Goal: Information Seeking & Learning: Learn about a topic

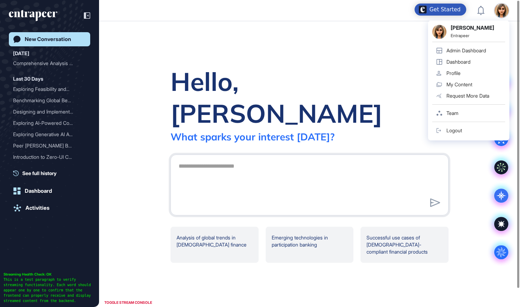
scroll to position [0, 0]
click at [473, 52] on div "Admin Dashboard" at bounding box center [467, 51] width 40 height 6
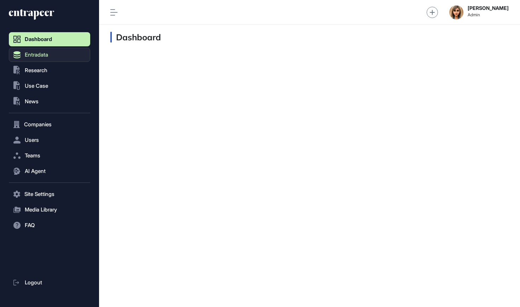
click at [51, 55] on button "Entradata" at bounding box center [49, 55] width 81 height 14
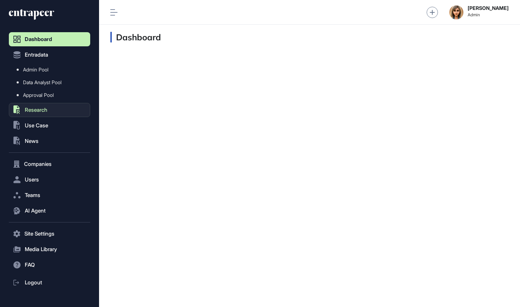
click at [37, 110] on span "Research" at bounding box center [36, 110] width 23 height 6
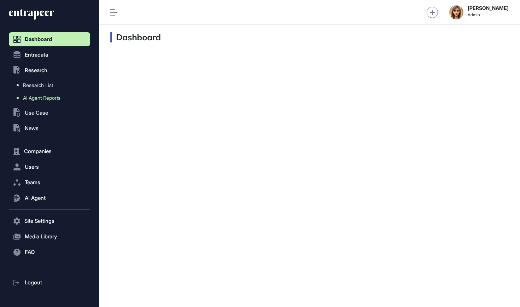
click at [42, 97] on span "AI Agent Reports" at bounding box center [42, 98] width 38 height 6
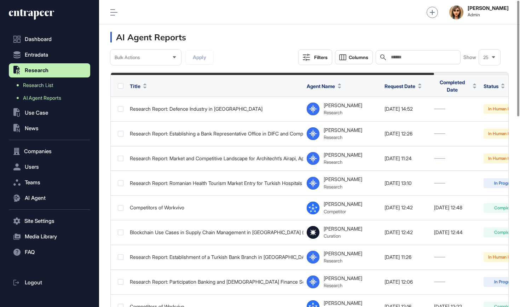
click at [46, 86] on span "Research List" at bounding box center [38, 85] width 30 height 6
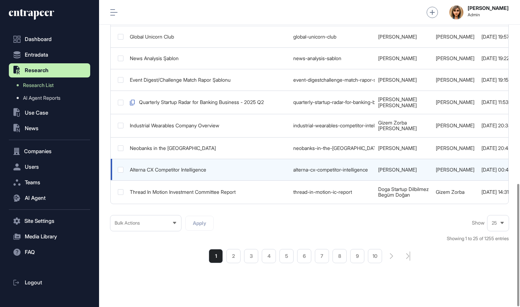
scroll to position [459, 0]
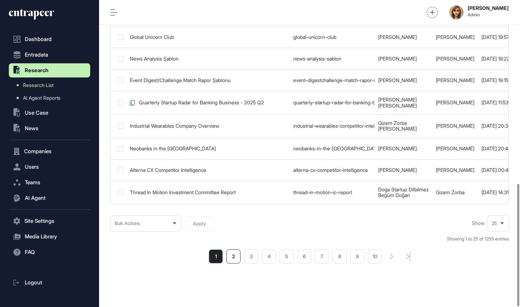
click at [233, 250] on li "2" at bounding box center [234, 257] width 14 height 14
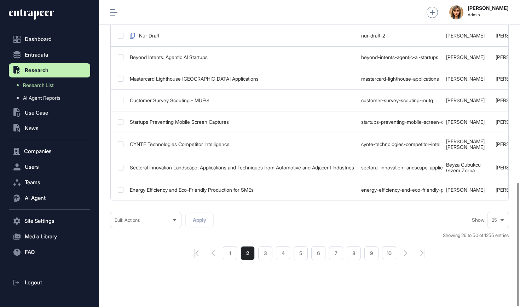
scroll to position [454, 0]
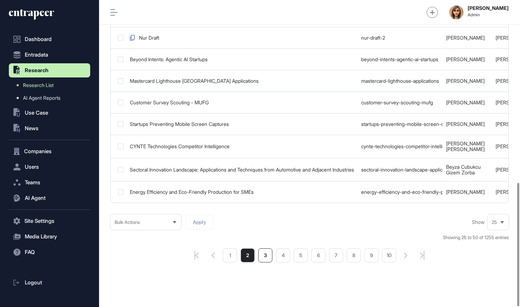
click at [268, 249] on li "3" at bounding box center [265, 256] width 14 height 14
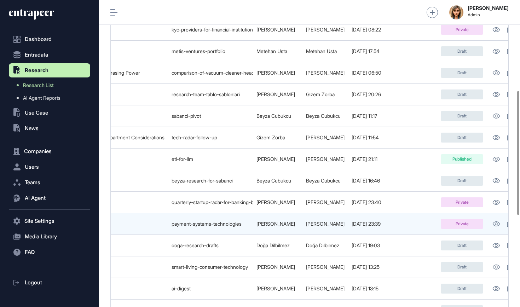
scroll to position [0, 189]
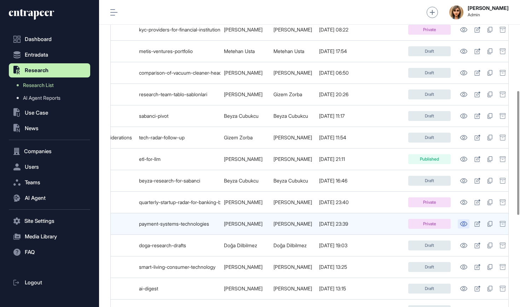
click at [468, 222] on icon at bounding box center [463, 224] width 7 height 5
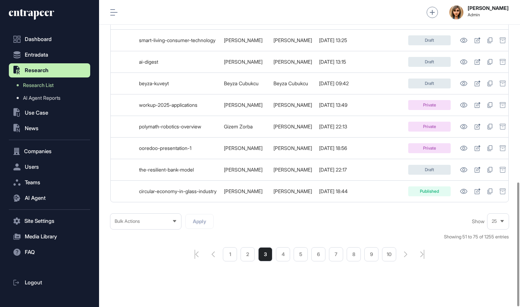
scroll to position [451, 0]
click at [302, 250] on li "5" at bounding box center [301, 255] width 14 height 14
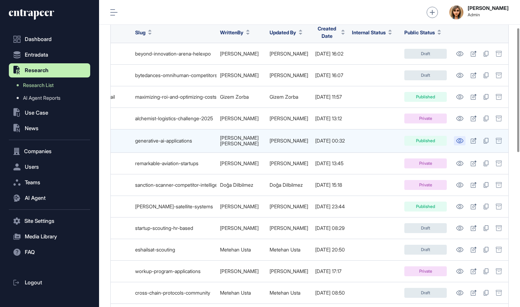
scroll to position [0, 152]
click at [460, 138] on icon at bounding box center [459, 140] width 7 height 5
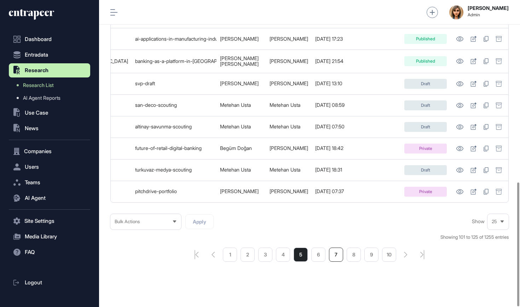
scroll to position [452, 0]
click at [353, 248] on li "8" at bounding box center [354, 255] width 14 height 14
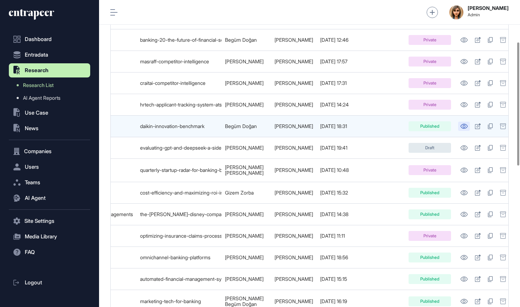
scroll to position [0, 203]
click at [461, 124] on icon at bounding box center [464, 126] width 7 height 5
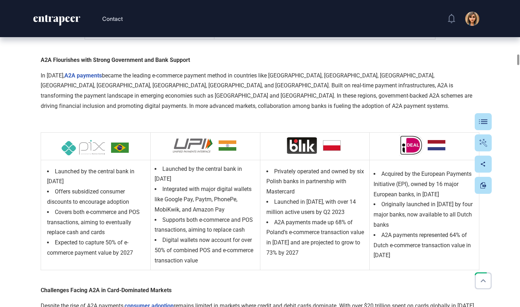
scroll to position [4083, 0]
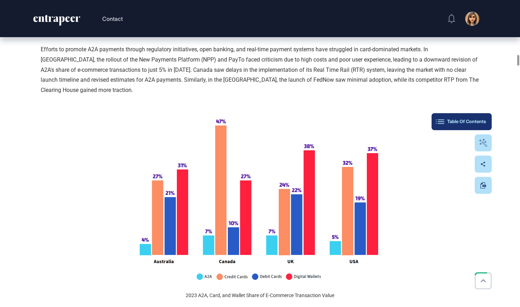
click at [481, 123] on div "Table Of Contents" at bounding box center [462, 122] width 49 height 6
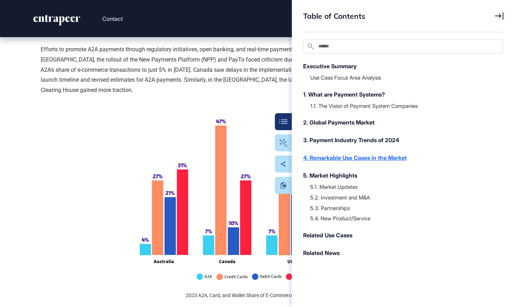
click at [354, 157] on div "4. Remarkable Use Cases in the Market" at bounding box center [399, 158] width 193 height 8
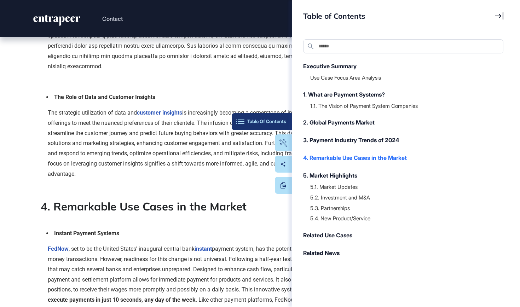
click at [284, 118] on button "Table Of Contents" at bounding box center [262, 121] width 60 height 17
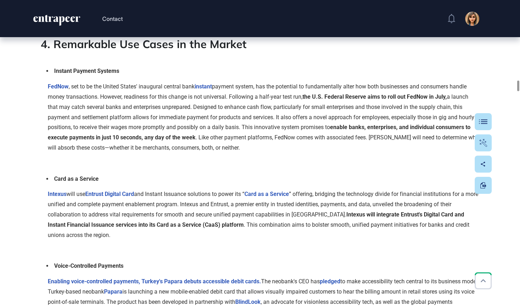
scroll to position [6030, 0]
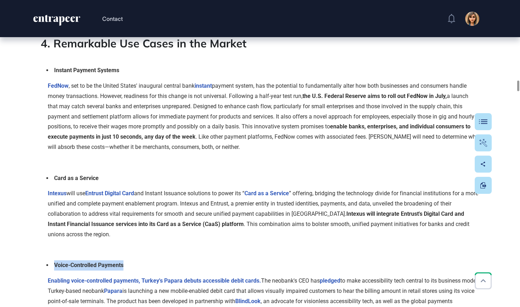
drag, startPoint x: 271, startPoint y: 154, endPoint x: 44, endPoint y: 104, distance: 232.2
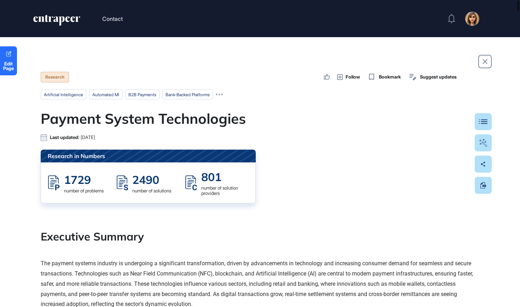
scroll to position [0, 0]
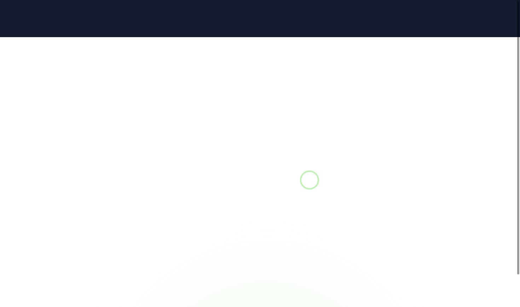
scroll to position [0, 0]
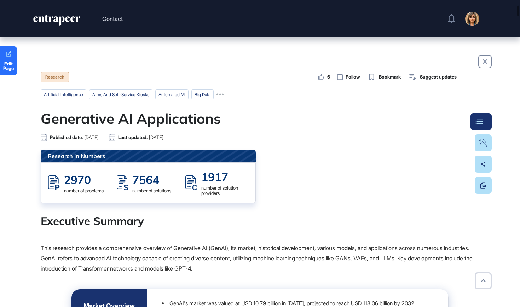
click at [481, 125] on div at bounding box center [479, 121] width 17 height 17
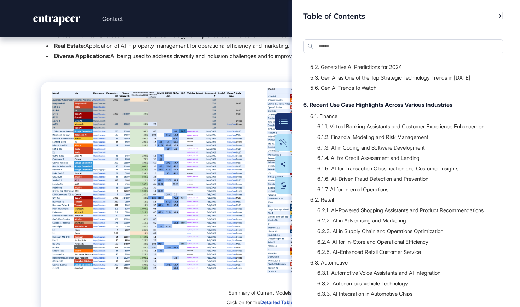
scroll to position [314, 0]
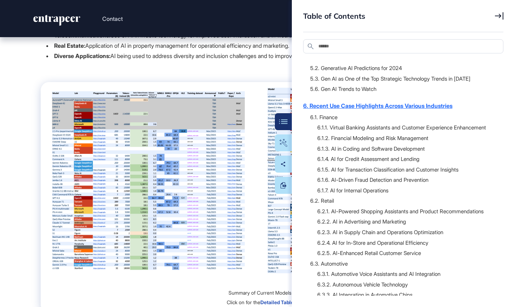
click at [399, 102] on div "6. Recent Use Case Highlights Across Various Industries" at bounding box center [399, 106] width 193 height 8
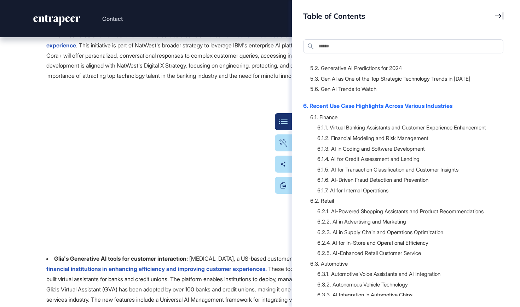
scroll to position [25989, 0]
click at [281, 124] on div "Table Of Contents" at bounding box center [262, 122] width 49 height 6
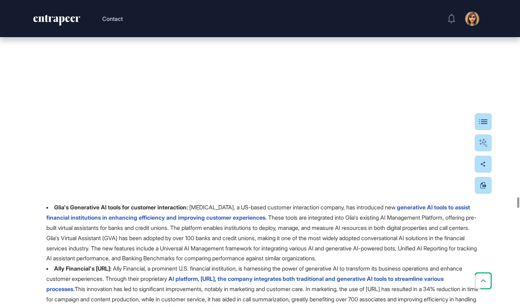
scroll to position [26033, 0]
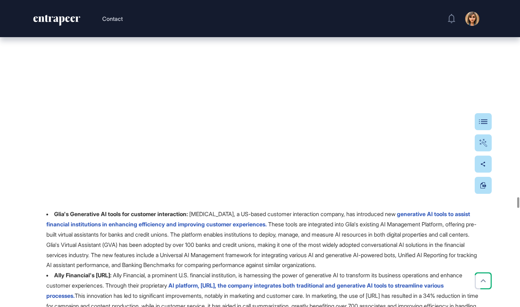
drag, startPoint x: 313, startPoint y: 67, endPoint x: 298, endPoint y: 72, distance: 15.8
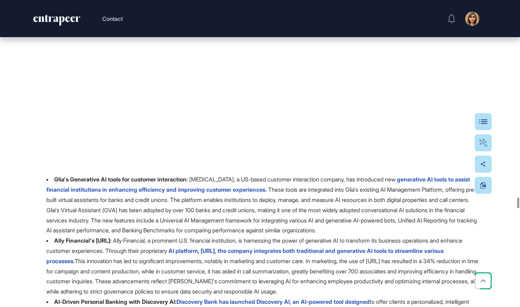
scroll to position [26070, 0]
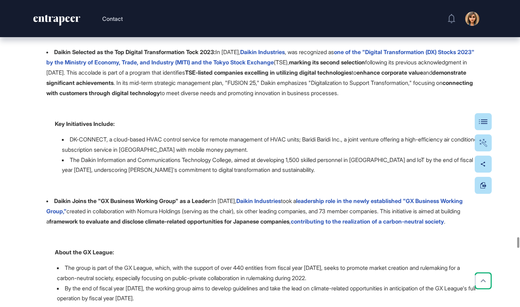
scroll to position [10191, 0]
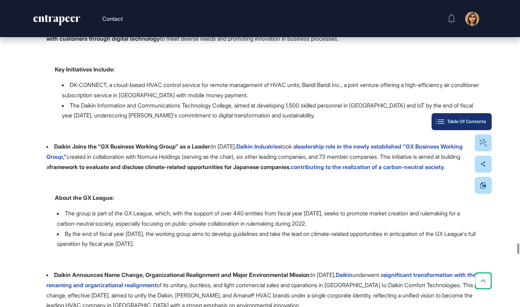
click at [482, 120] on div "Table Of Contents" at bounding box center [462, 122] width 49 height 6
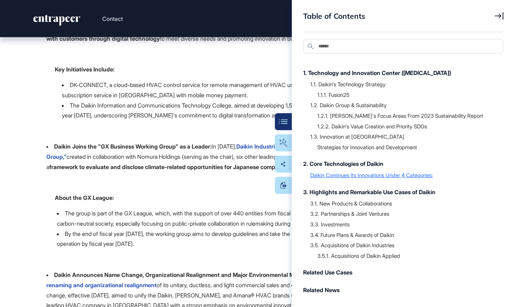
scroll to position [28, 0]
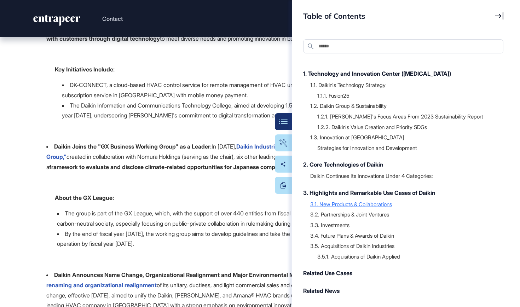
click at [363, 204] on div "3.1. New Products & Collaborations" at bounding box center [404, 204] width 186 height 7
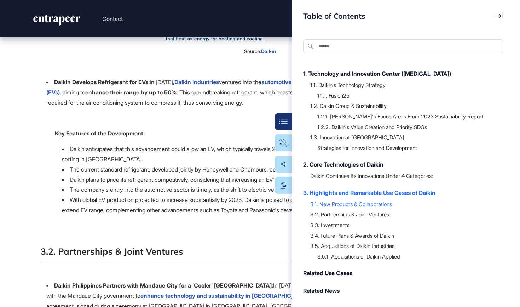
scroll to position [4651, 0]
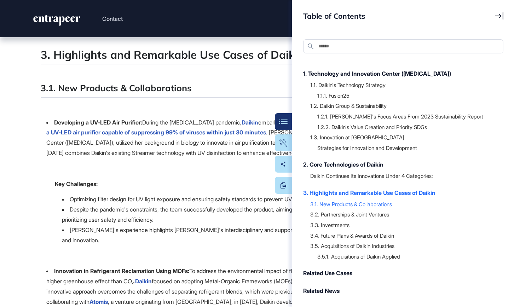
click at [198, 194] on li "Optimizing filter design for UV light exposure and ensuring safety standards to…" at bounding box center [271, 199] width 418 height 10
